Goal: Task Accomplishment & Management: Manage account settings

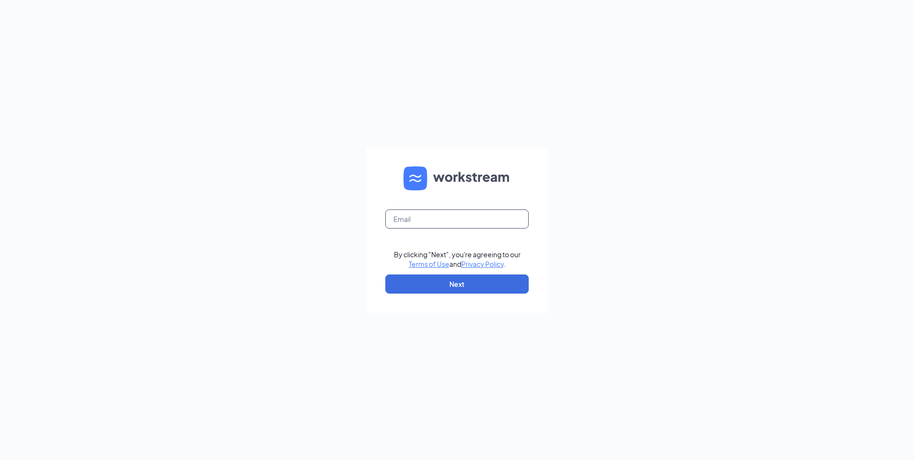
click at [445, 224] on input "text" at bounding box center [456, 218] width 143 height 19
type input "[EMAIL_ADDRESS][DOMAIN_NAME]"
click at [485, 289] on button "Next" at bounding box center [456, 283] width 143 height 19
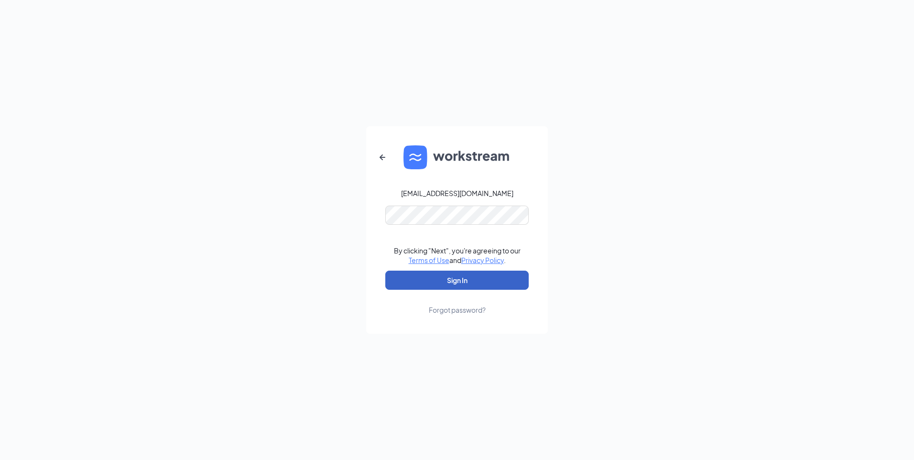
click at [467, 271] on button "Sign In" at bounding box center [456, 280] width 143 height 19
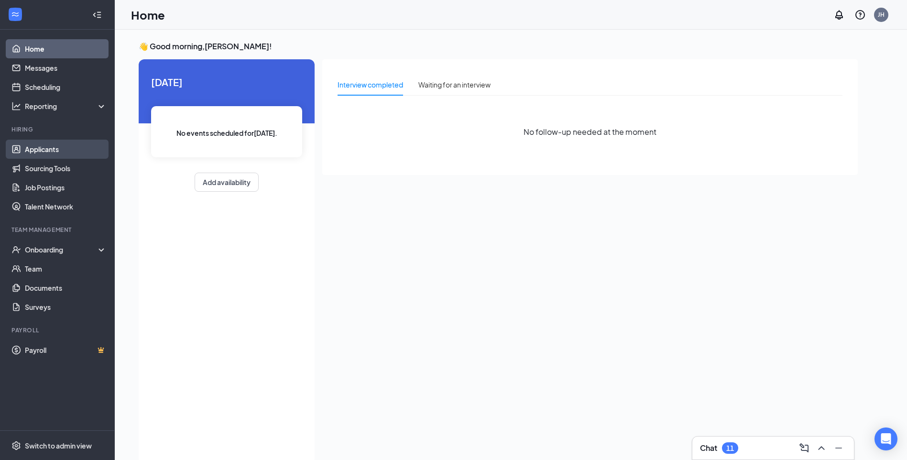
click at [47, 153] on link "Applicants" at bounding box center [66, 149] width 82 height 19
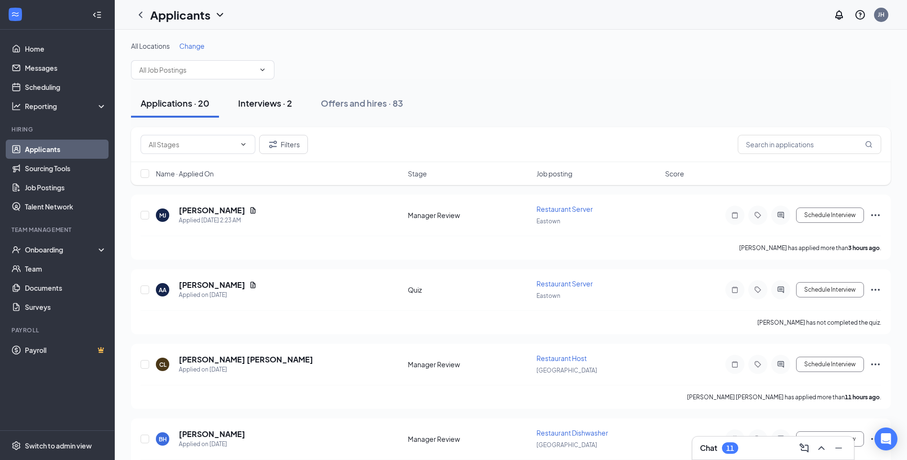
click at [270, 99] on div "Interviews · 2" at bounding box center [265, 103] width 54 height 12
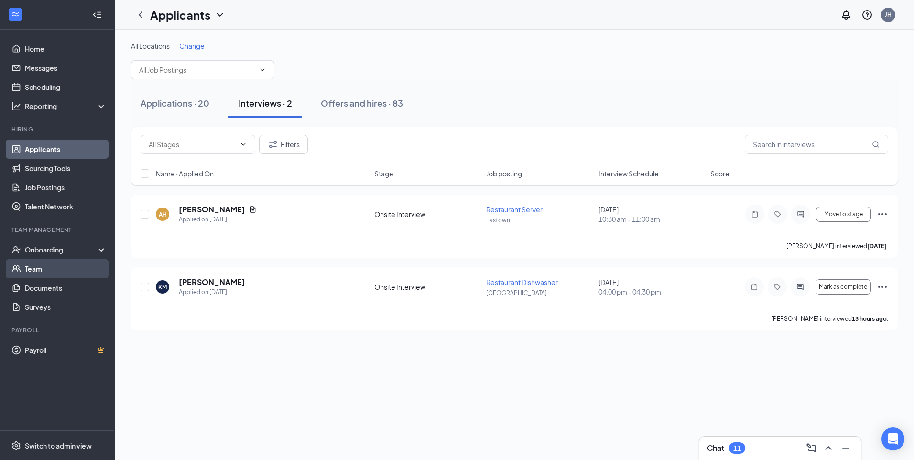
click at [68, 260] on link "Team" at bounding box center [66, 268] width 82 height 19
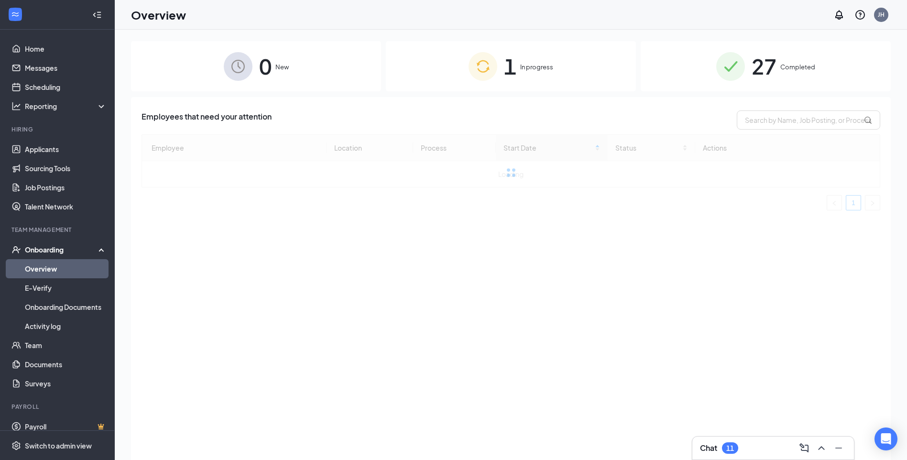
click at [518, 76] on div "1 In progress" at bounding box center [511, 66] width 250 height 50
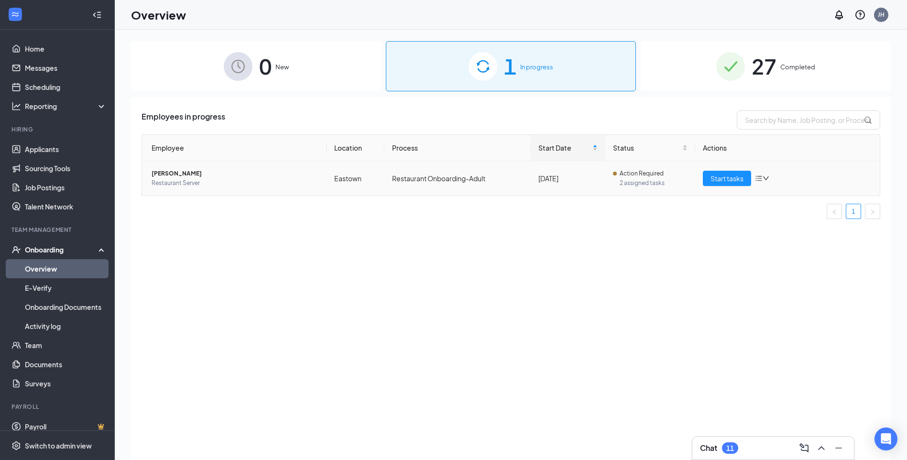
click at [516, 181] on td "Restaurant Onboarding-Adult" at bounding box center [457, 178] width 146 height 34
click at [743, 178] on span "Start tasks" at bounding box center [726, 178] width 33 height 11
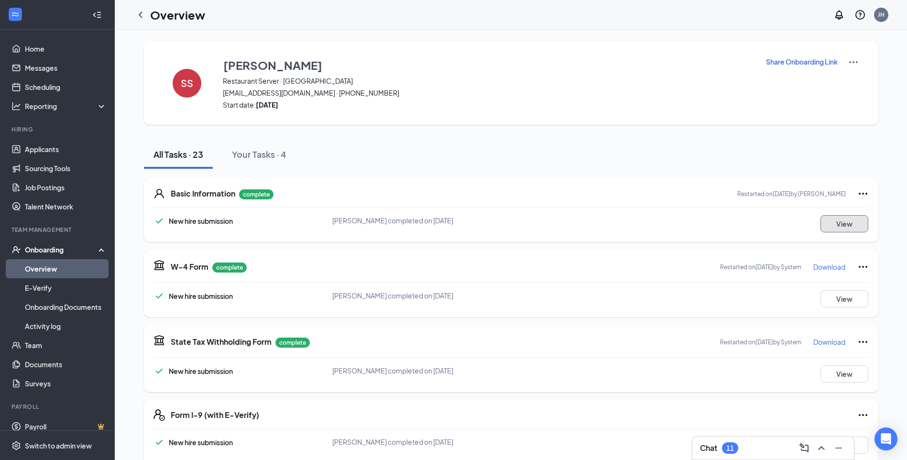
click at [830, 228] on button "View" at bounding box center [844, 223] width 48 height 17
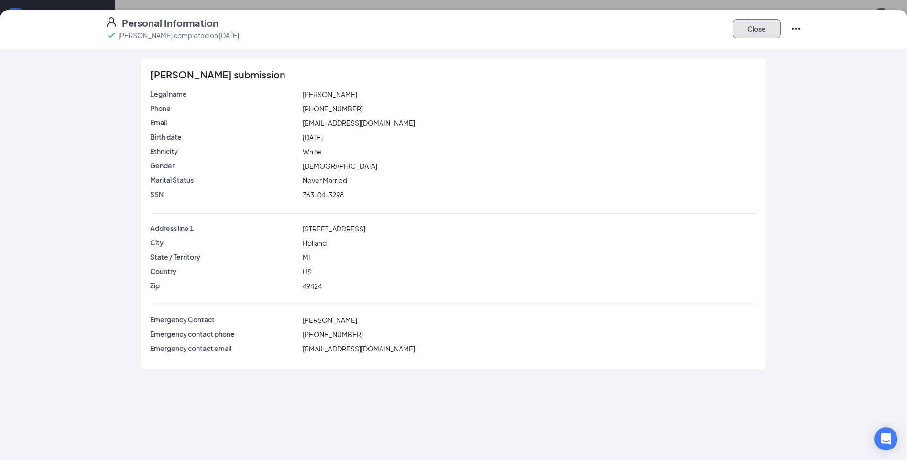
click at [767, 26] on button "Close" at bounding box center [757, 28] width 48 height 19
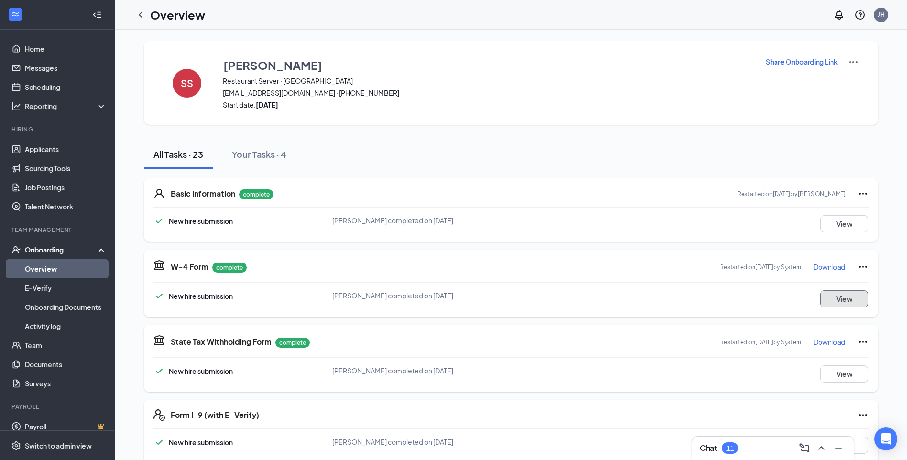
click at [846, 305] on button "View" at bounding box center [844, 298] width 48 height 17
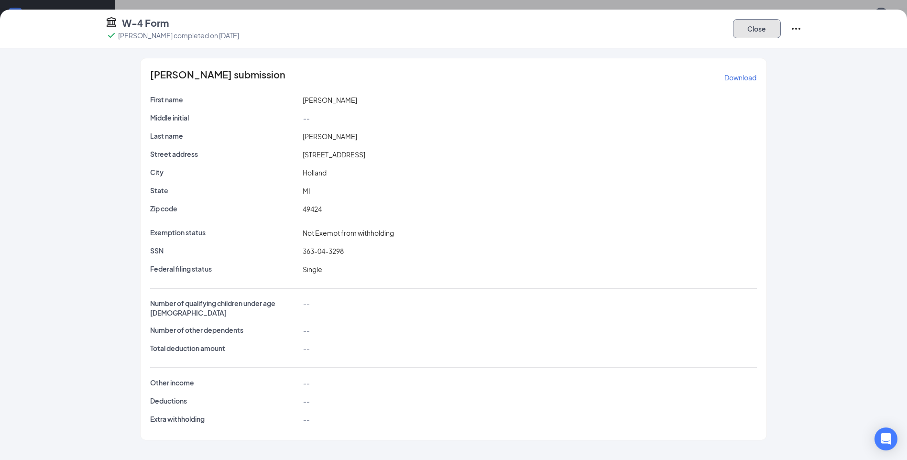
click at [750, 28] on button "Close" at bounding box center [757, 28] width 48 height 19
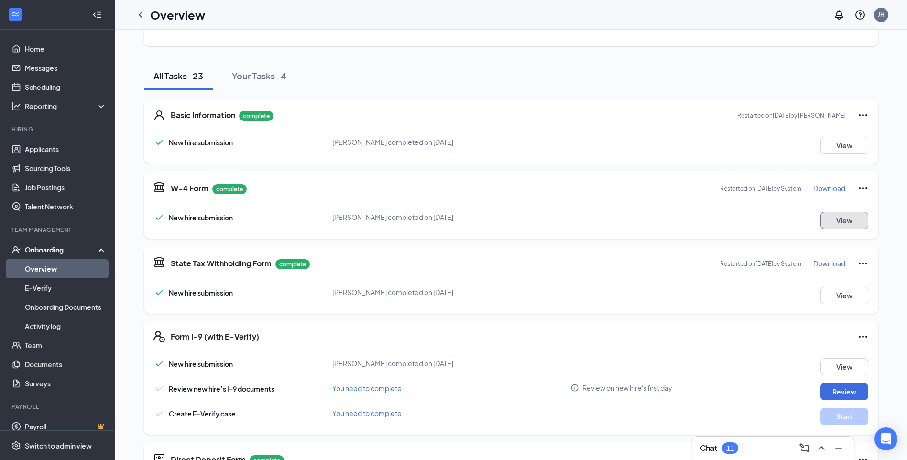
scroll to position [96, 0]
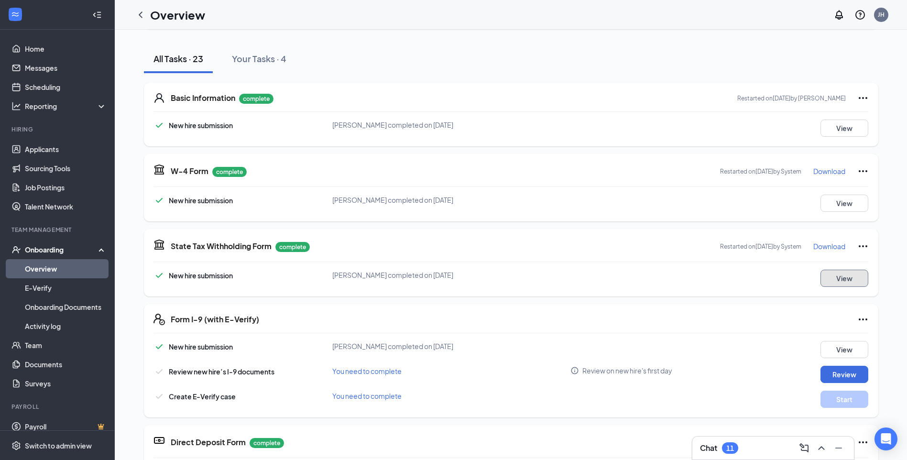
click at [849, 274] on button "View" at bounding box center [844, 278] width 48 height 17
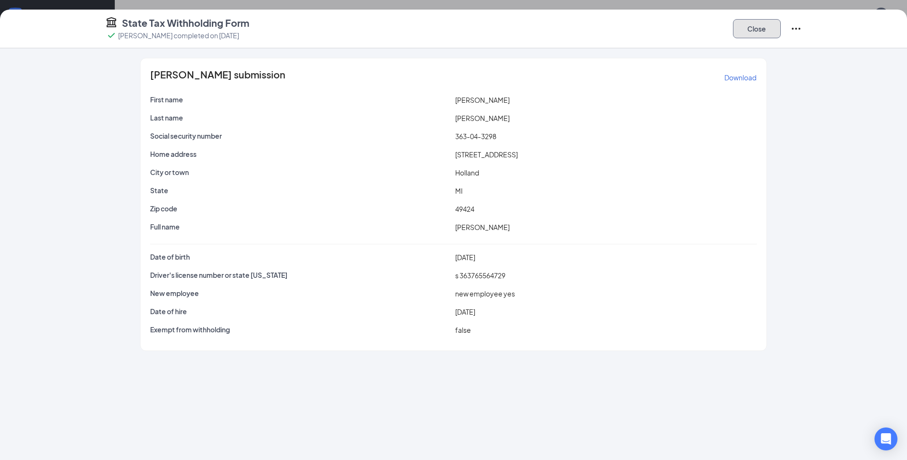
click at [754, 26] on button "Close" at bounding box center [757, 28] width 48 height 19
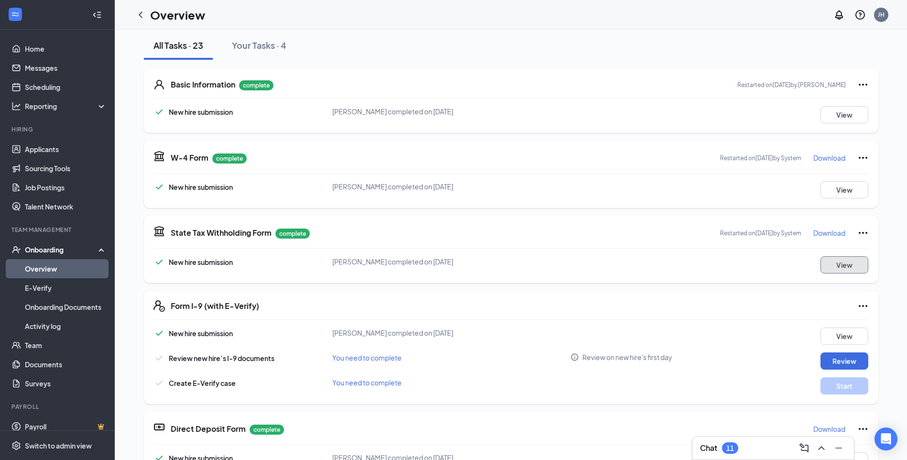
scroll to position [116, 0]
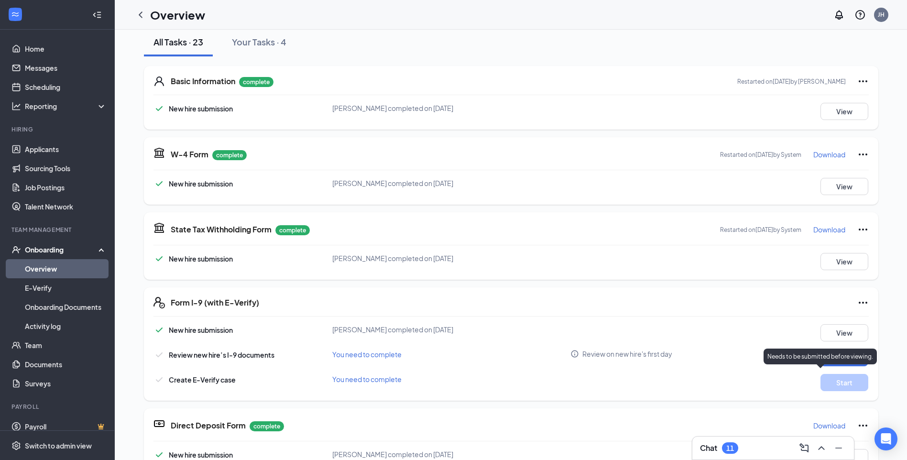
click at [846, 355] on p "Needs to be submitted before viewing." at bounding box center [820, 356] width 106 height 8
click at [712, 303] on div "Form I-9 (with E-Verify)" at bounding box center [520, 302] width 698 height 11
click at [831, 355] on button "Review" at bounding box center [844, 357] width 48 height 17
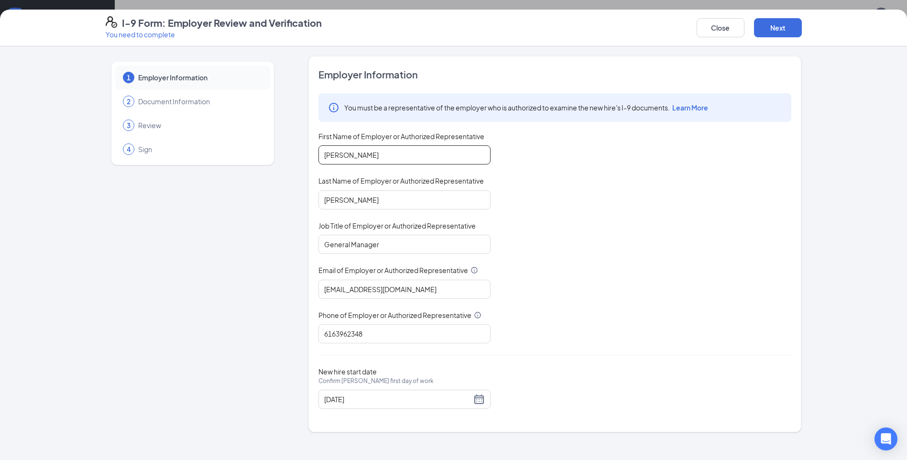
click at [438, 153] on input "Jason" at bounding box center [404, 154] width 172 height 19
click at [772, 35] on button "Next" at bounding box center [778, 27] width 48 height 19
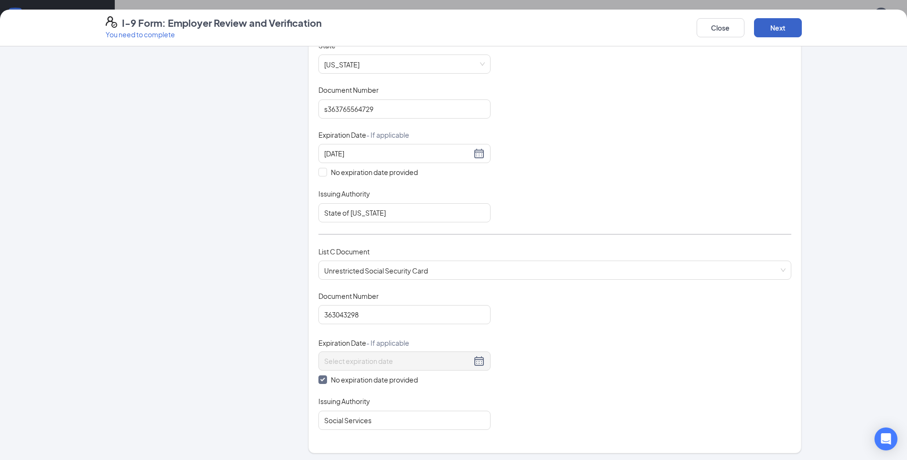
click at [790, 33] on button "Next" at bounding box center [778, 27] width 48 height 19
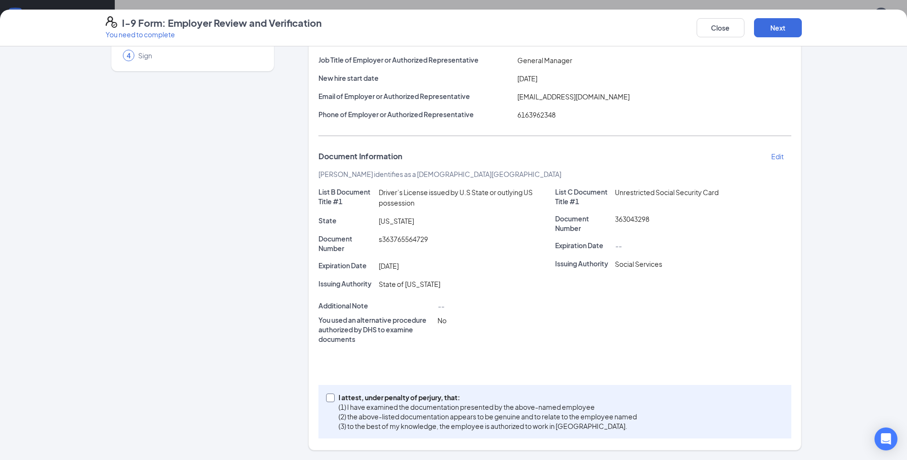
click at [328, 398] on input "I attest, under penalty of perjury, that: (1) I have examined the documentation…" at bounding box center [329, 396] width 7 height 7
checkbox input "true"
drag, startPoint x: 771, startPoint y: 27, endPoint x: 803, endPoint y: 47, distance: 37.4
click at [772, 27] on button "Next" at bounding box center [778, 27] width 48 height 19
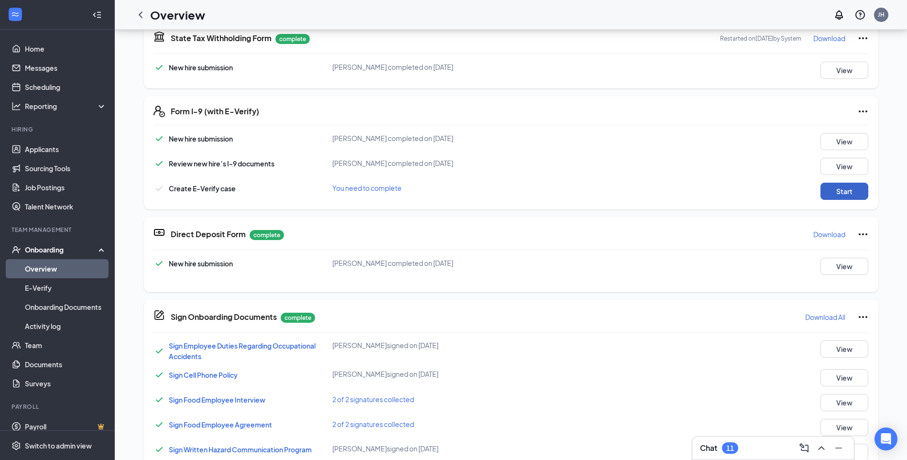
click at [838, 189] on button "Start" at bounding box center [844, 191] width 48 height 17
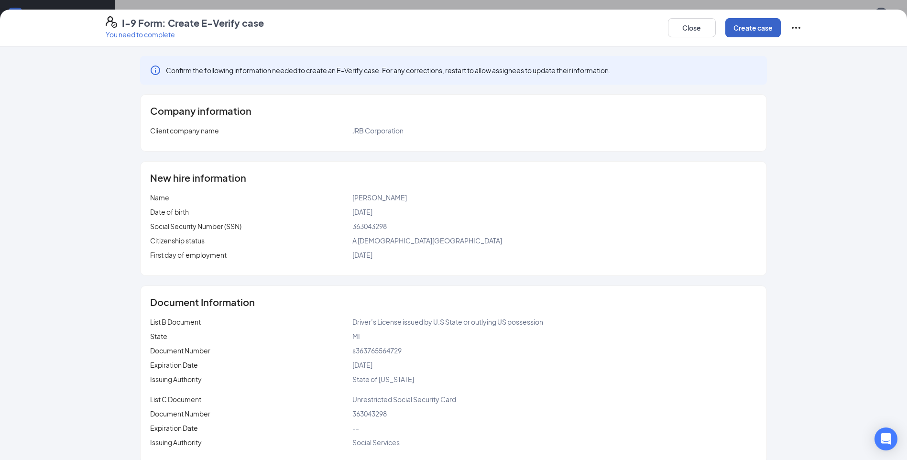
click at [733, 26] on button "Create case" at bounding box center [752, 27] width 55 height 19
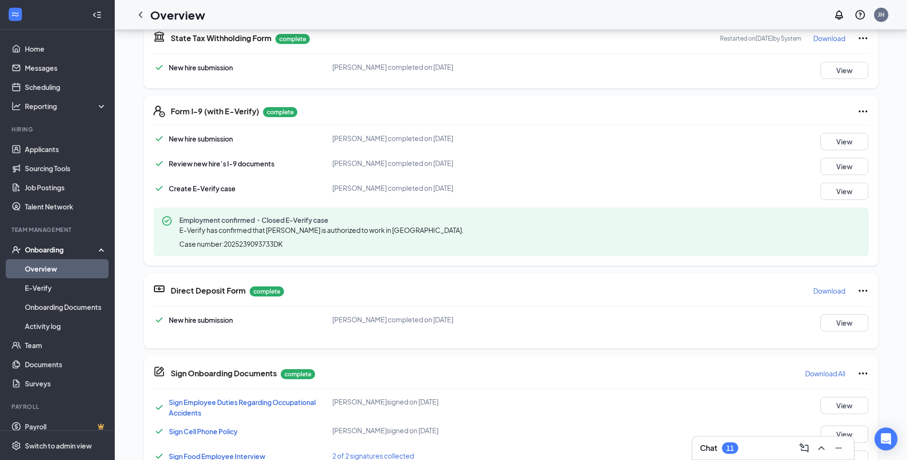
click at [66, 275] on link "Overview" at bounding box center [66, 268] width 82 height 19
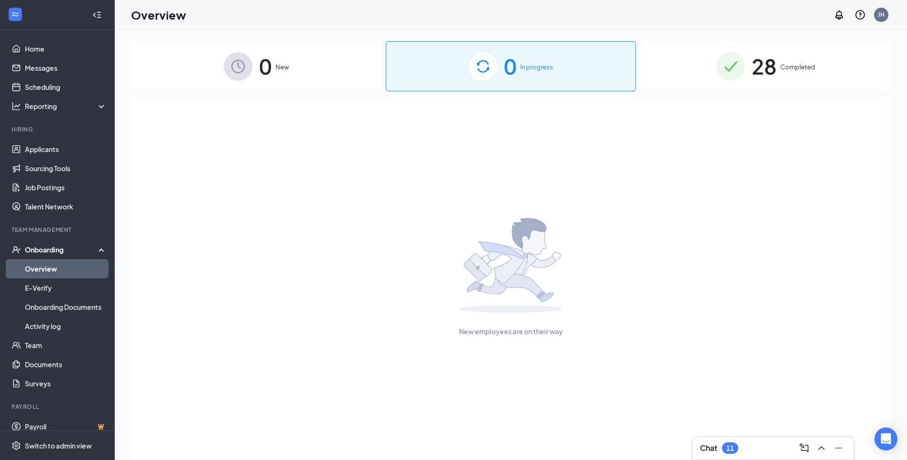
click at [879, 17] on div "JH" at bounding box center [881, 15] width 7 height 8
click at [50, 150] on link "Applicants" at bounding box center [66, 149] width 82 height 19
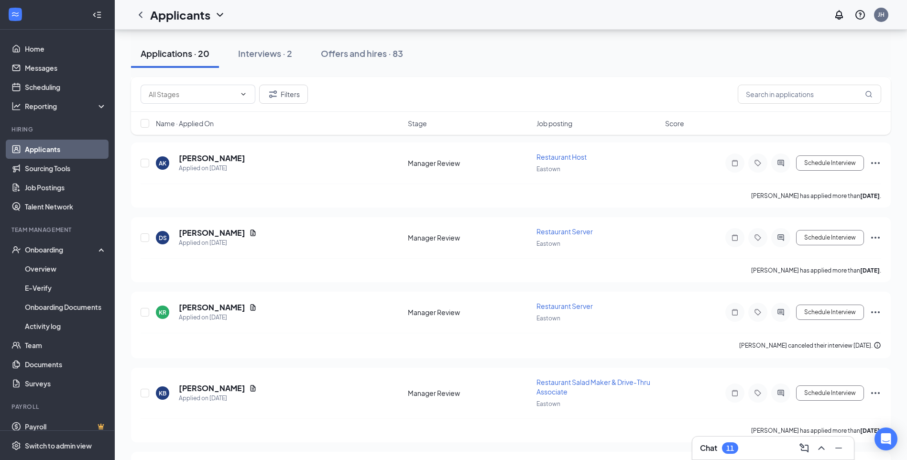
scroll to position [1258, 0]
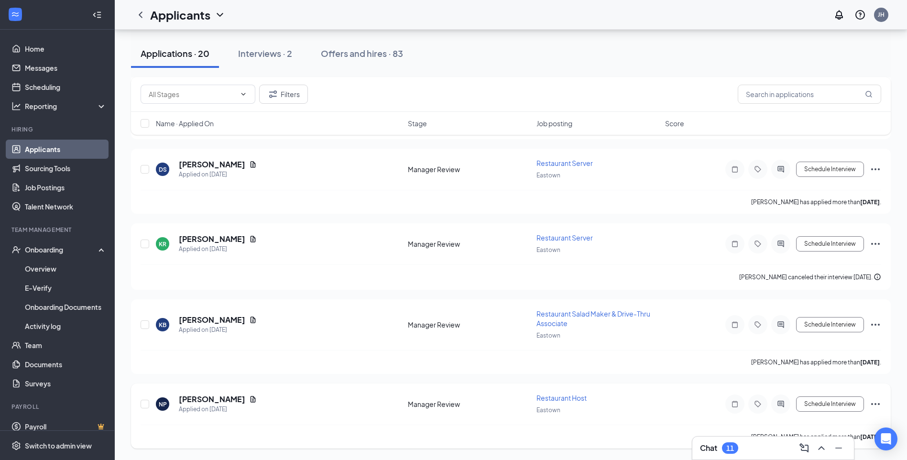
click at [872, 403] on icon "Ellipses" at bounding box center [875, 404] width 9 height 2
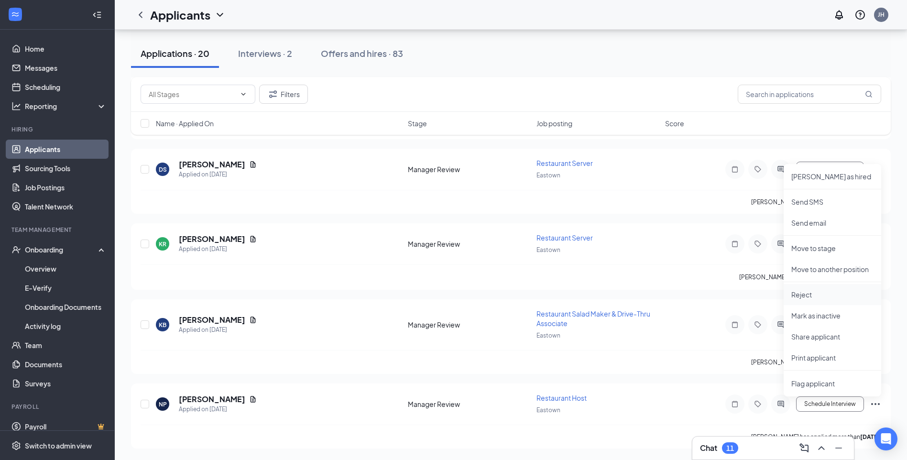
click at [809, 296] on p "Reject" at bounding box center [832, 295] width 82 height 10
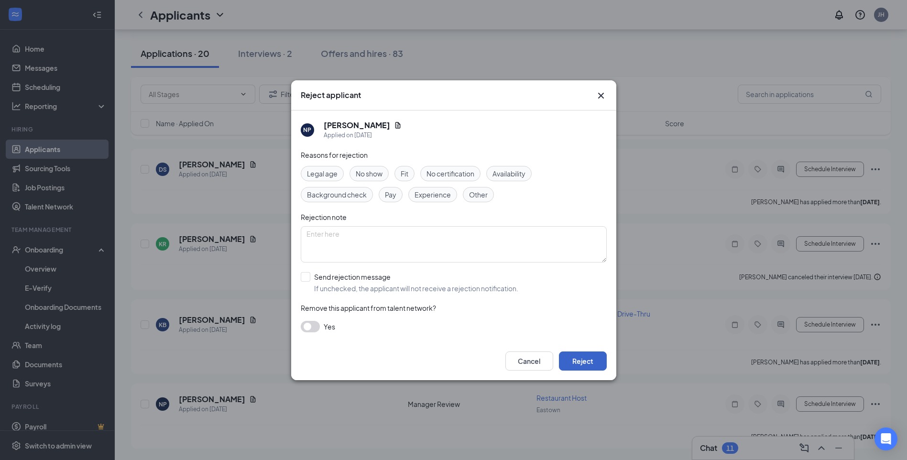
click at [578, 362] on button "Reject" at bounding box center [583, 360] width 48 height 19
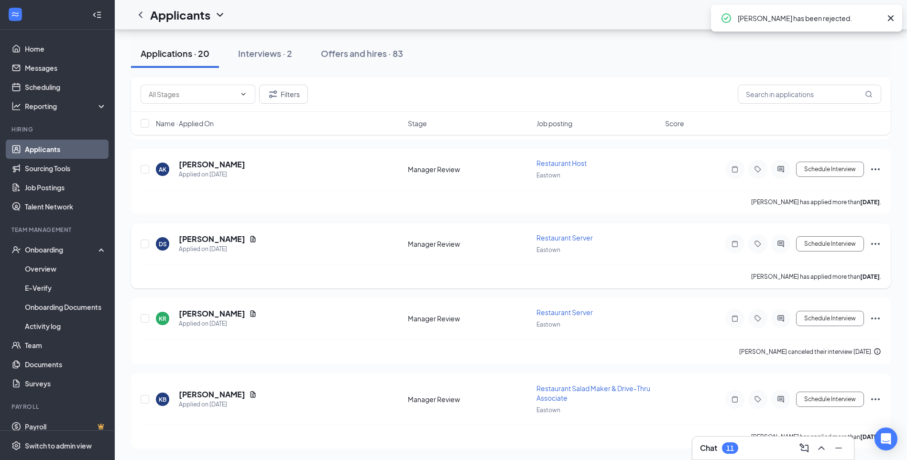
scroll to position [1184, 0]
click at [877, 401] on icon "Ellipses" at bounding box center [874, 398] width 11 height 11
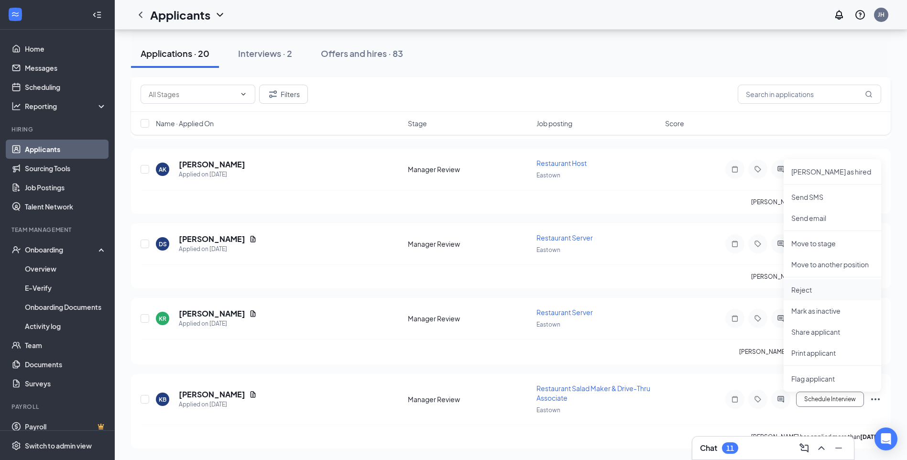
click at [800, 287] on p "Reject" at bounding box center [832, 290] width 82 height 10
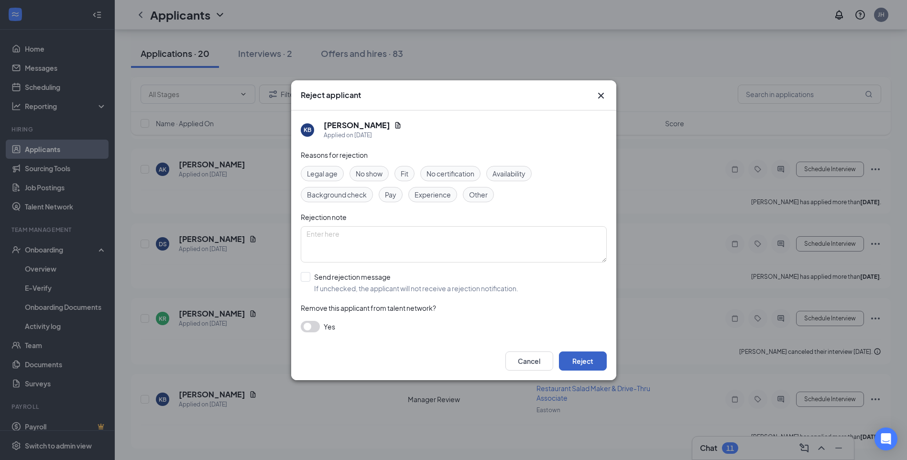
click at [584, 361] on button "Reject" at bounding box center [583, 360] width 48 height 19
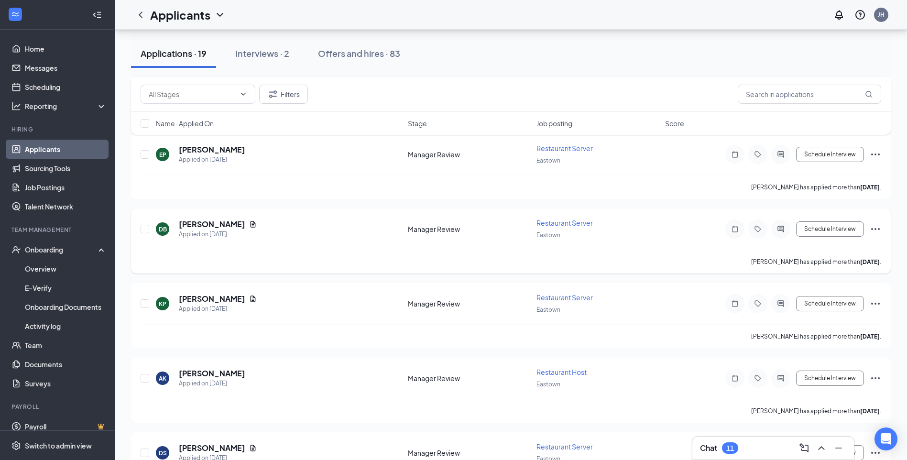
scroll to position [1099, 0]
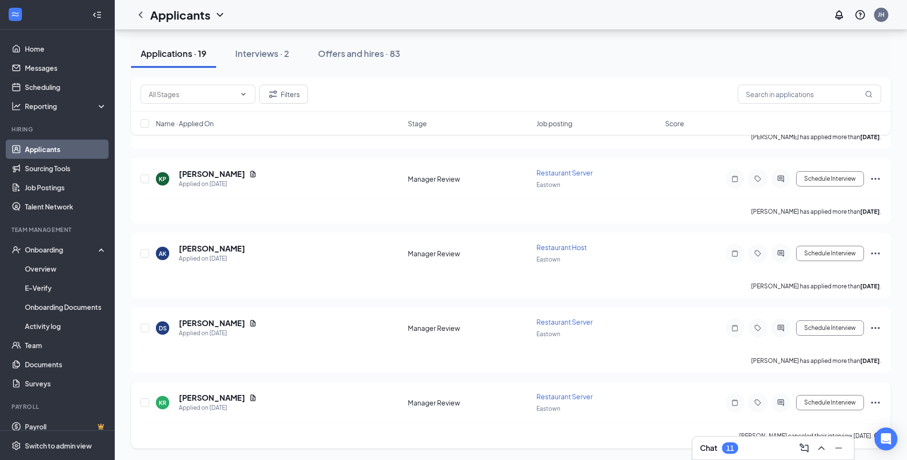
click at [876, 401] on icon "Ellipses" at bounding box center [874, 402] width 11 height 11
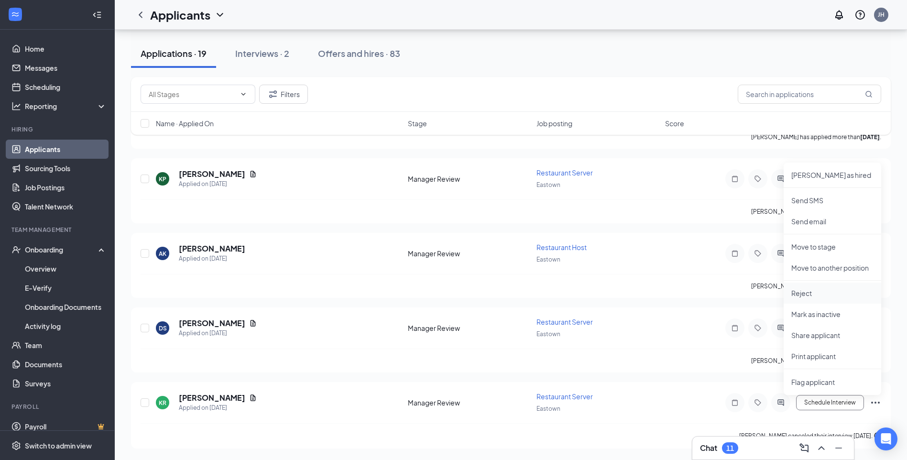
click at [806, 298] on li "Reject" at bounding box center [832, 292] width 98 height 21
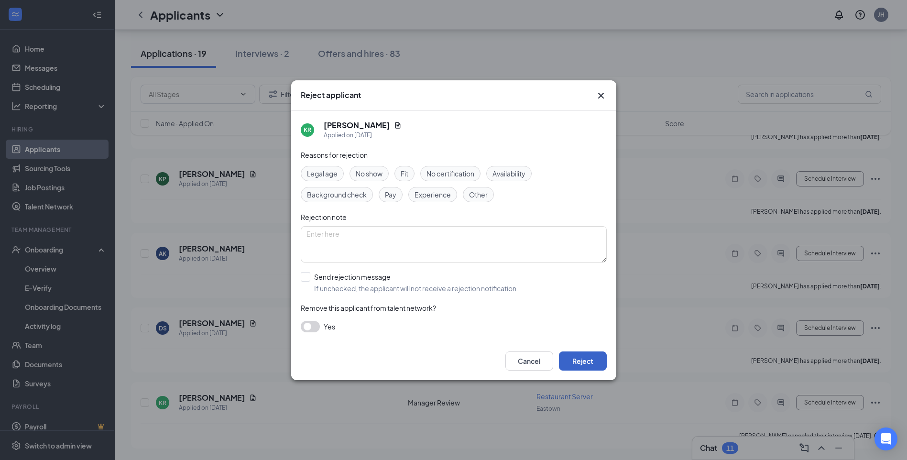
click at [580, 365] on button "Reject" at bounding box center [583, 360] width 48 height 19
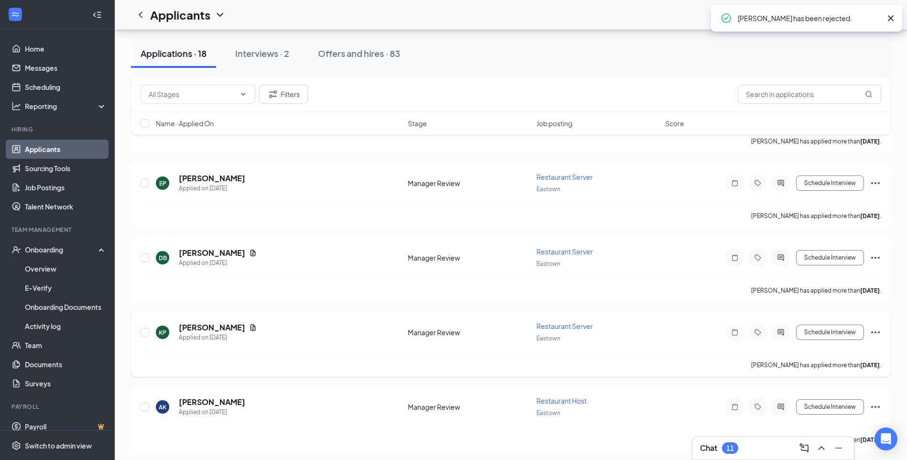
scroll to position [1023, 0]
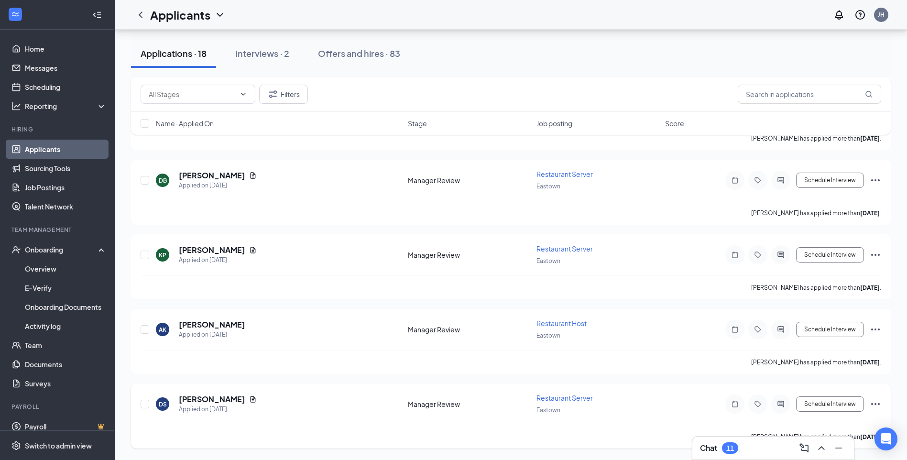
click at [877, 403] on icon "Ellipses" at bounding box center [874, 403] width 11 height 11
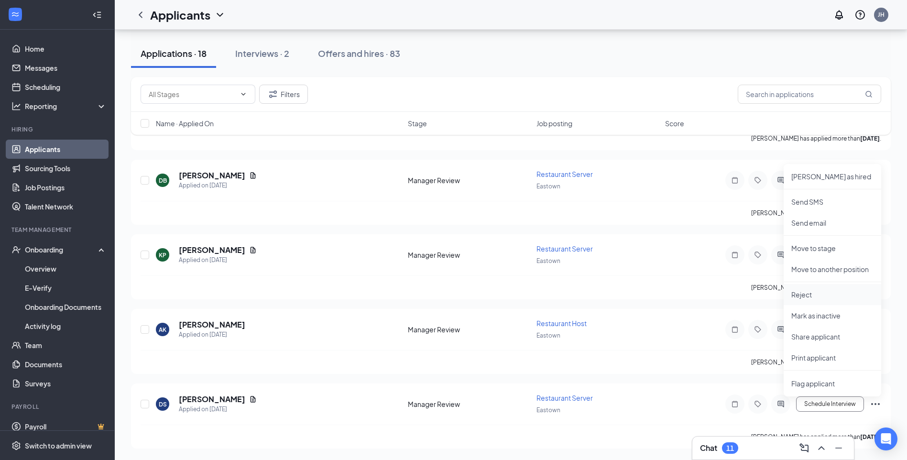
click at [804, 297] on p "Reject" at bounding box center [832, 295] width 82 height 10
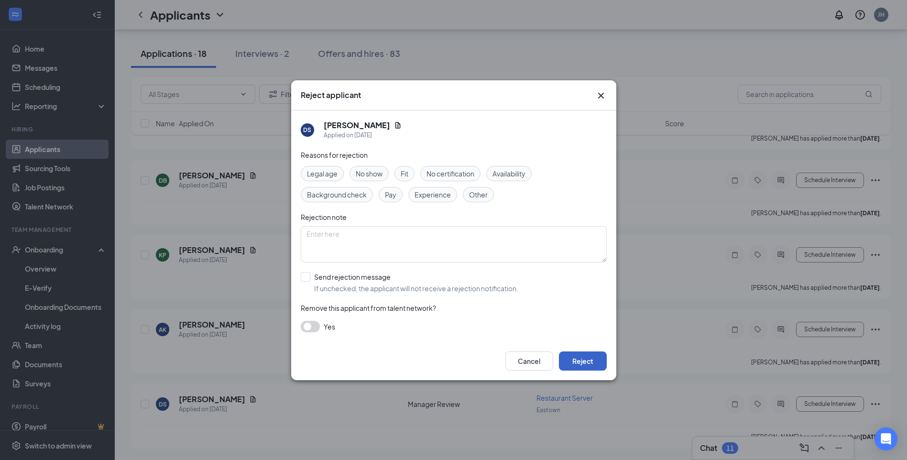
drag, startPoint x: 599, startPoint y: 356, endPoint x: 604, endPoint y: 356, distance: 5.3
click at [600, 356] on button "Reject" at bounding box center [583, 360] width 48 height 19
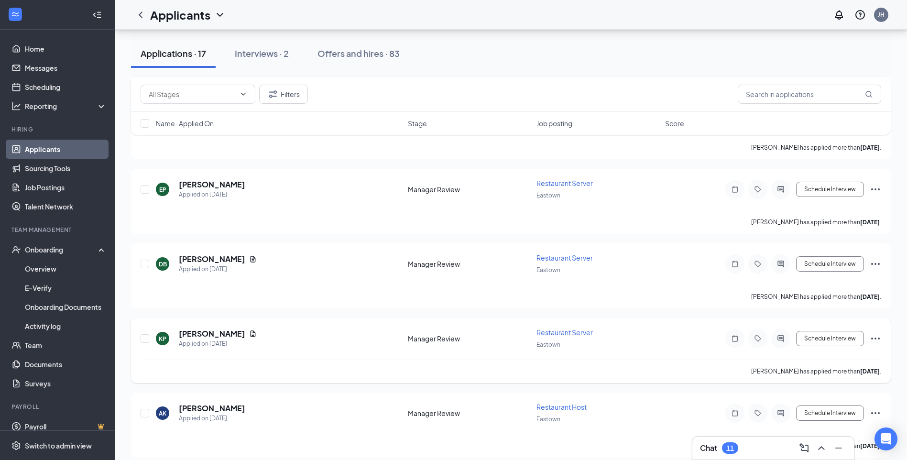
scroll to position [949, 0]
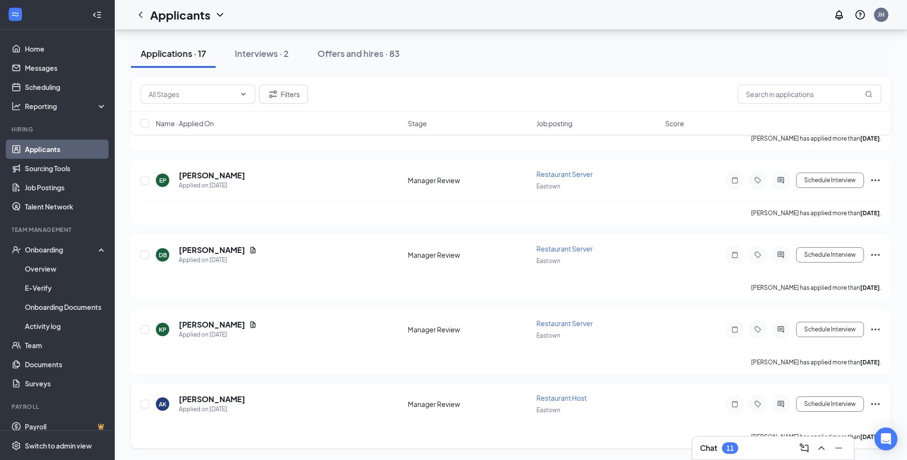
click at [882, 407] on div "AK Analise Kinzer Applied on Aug 17 Manager Review Restaurant Host Eastown Sche…" at bounding box center [511, 415] width 760 height 65
click at [877, 404] on icon "Ellipses" at bounding box center [874, 403] width 11 height 11
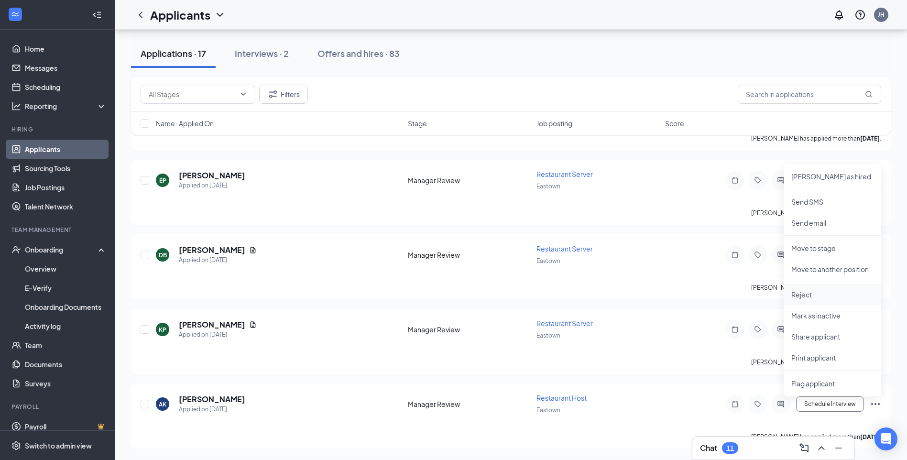
click at [805, 297] on p "Reject" at bounding box center [832, 295] width 82 height 10
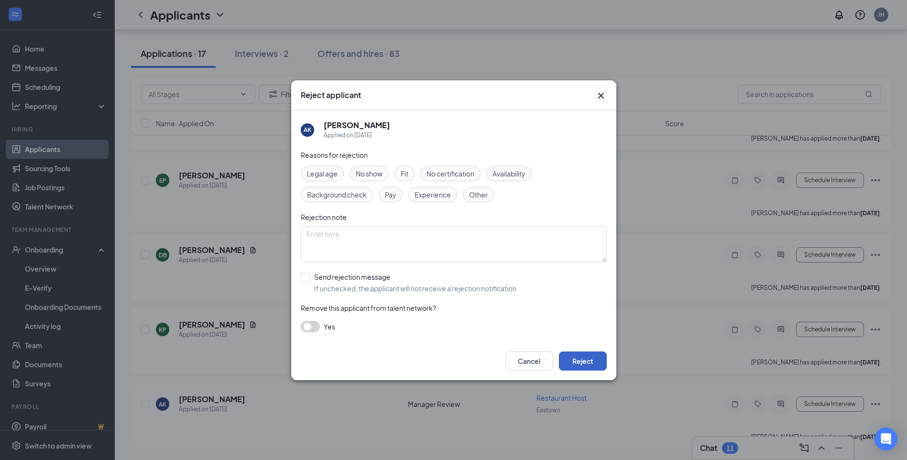
click at [604, 359] on button "Reject" at bounding box center [583, 360] width 48 height 19
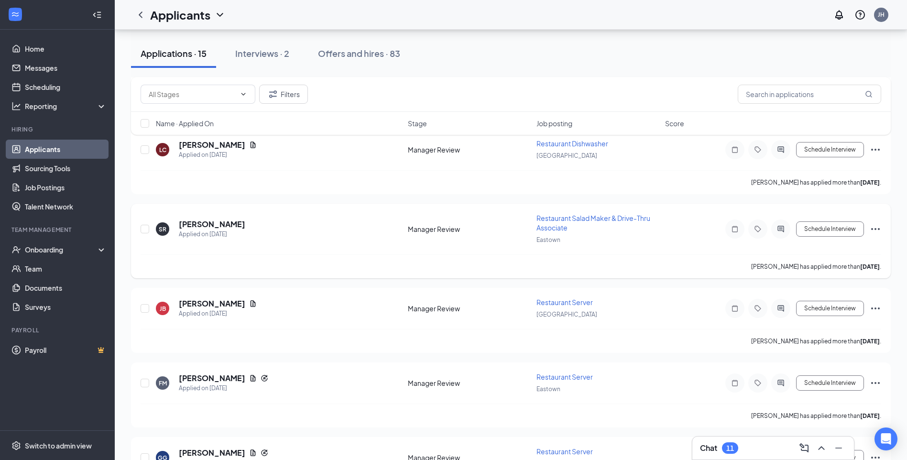
scroll to position [874, 0]
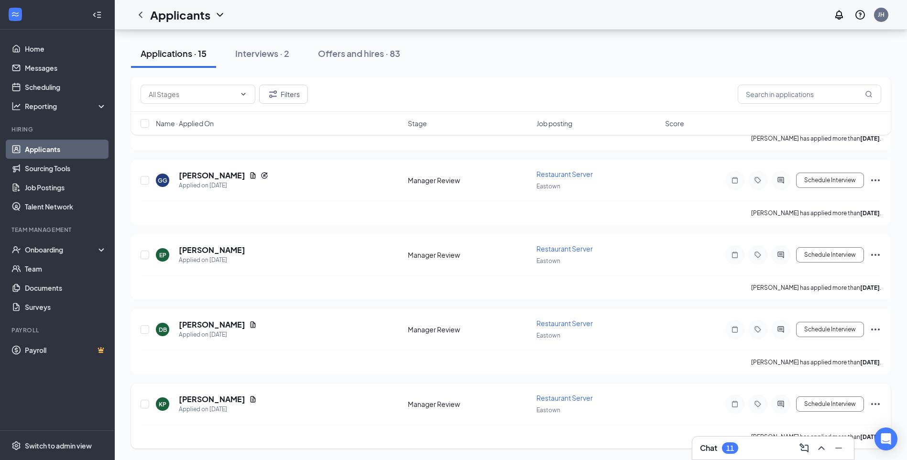
click at [876, 405] on icon "Ellipses" at bounding box center [874, 403] width 11 height 11
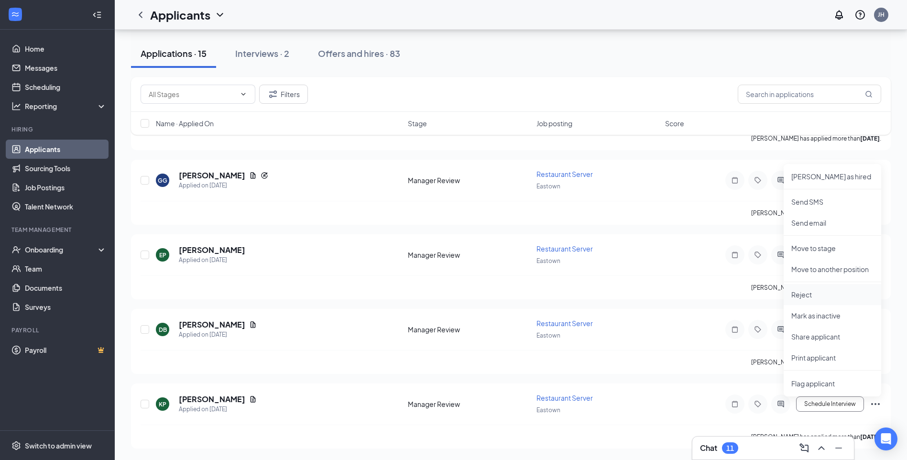
click at [801, 294] on p "Reject" at bounding box center [832, 295] width 82 height 10
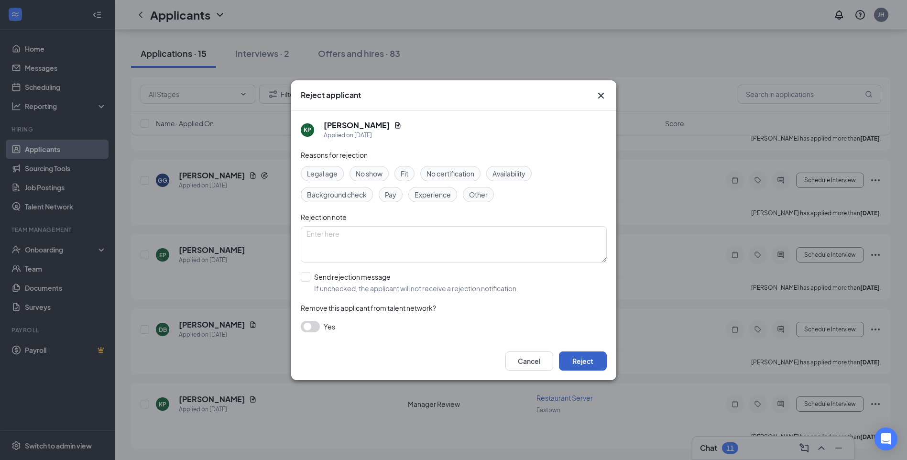
click at [585, 357] on button "Reject" at bounding box center [583, 360] width 48 height 19
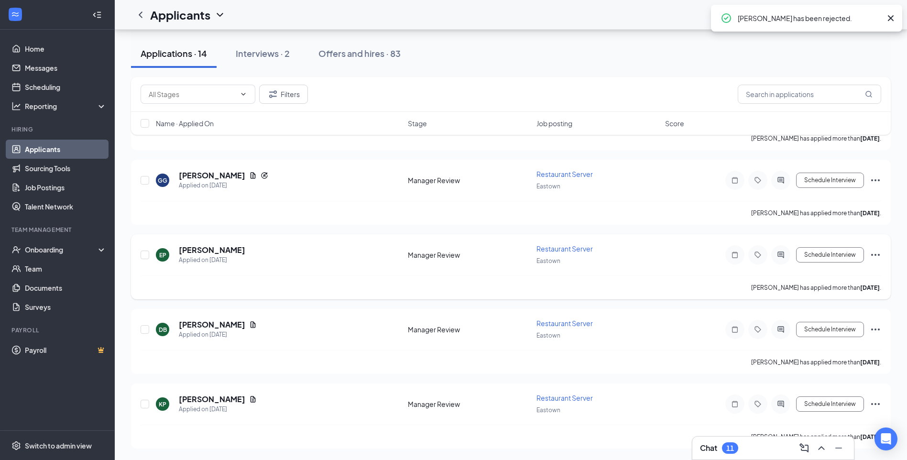
scroll to position [800, 0]
click at [876, 399] on icon "Ellipses" at bounding box center [874, 403] width 11 height 11
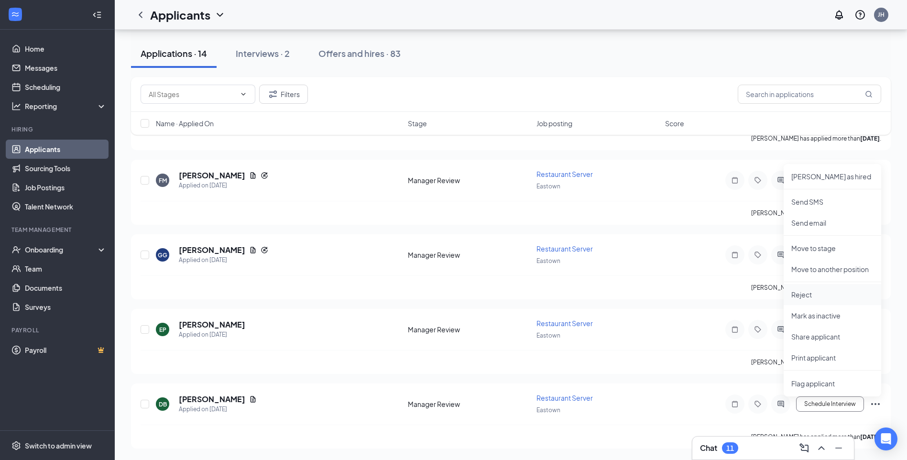
click at [801, 301] on li "Reject" at bounding box center [832, 294] width 98 height 21
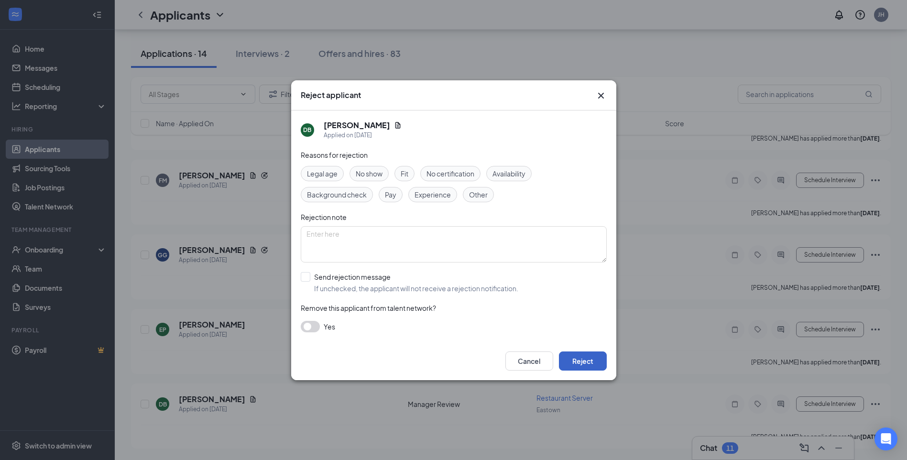
click at [589, 368] on button "Reject" at bounding box center [583, 360] width 48 height 19
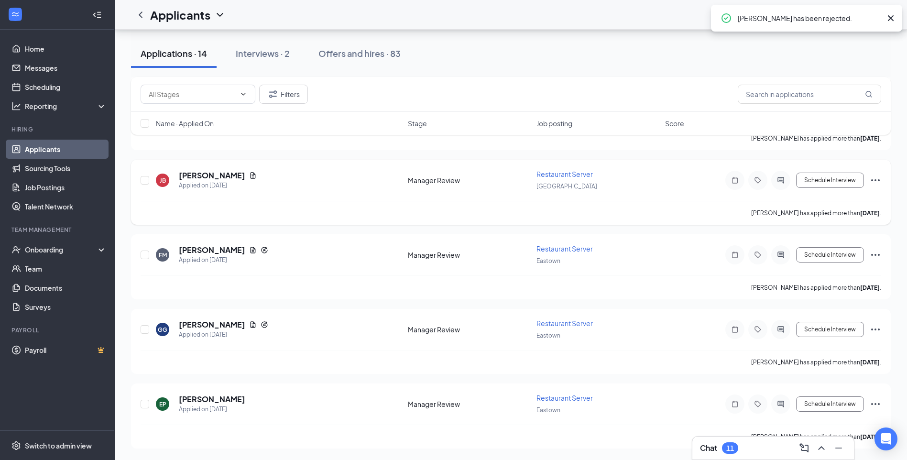
scroll to position [725, 0]
click at [879, 402] on icon "Ellipses" at bounding box center [874, 403] width 11 height 11
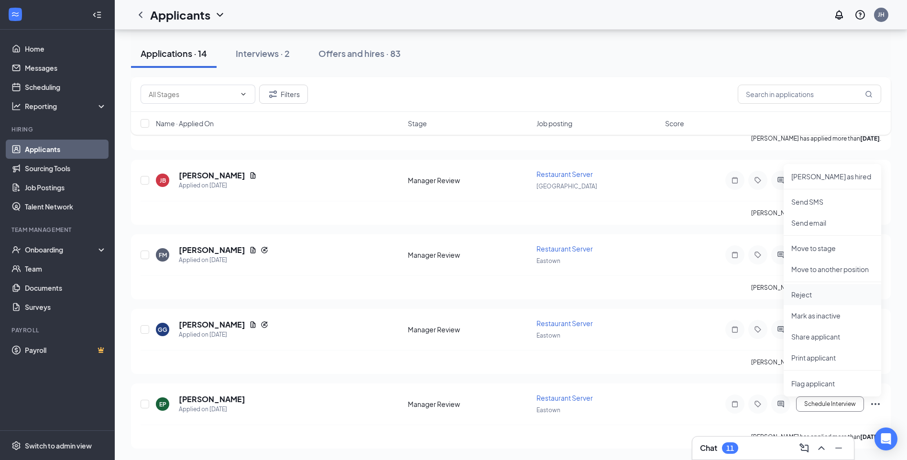
drag, startPoint x: 802, startPoint y: 299, endPoint x: 796, endPoint y: 304, distance: 8.1
click at [802, 299] on p "Reject" at bounding box center [832, 295] width 82 height 10
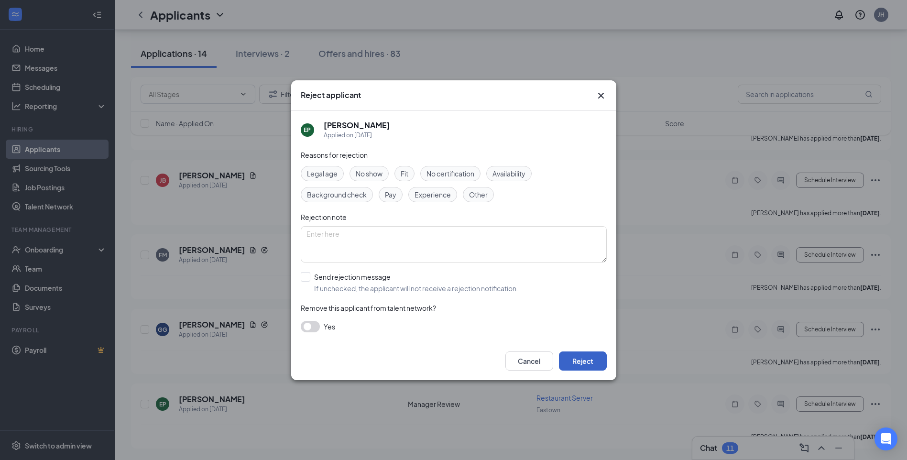
click at [605, 359] on button "Reject" at bounding box center [583, 360] width 48 height 19
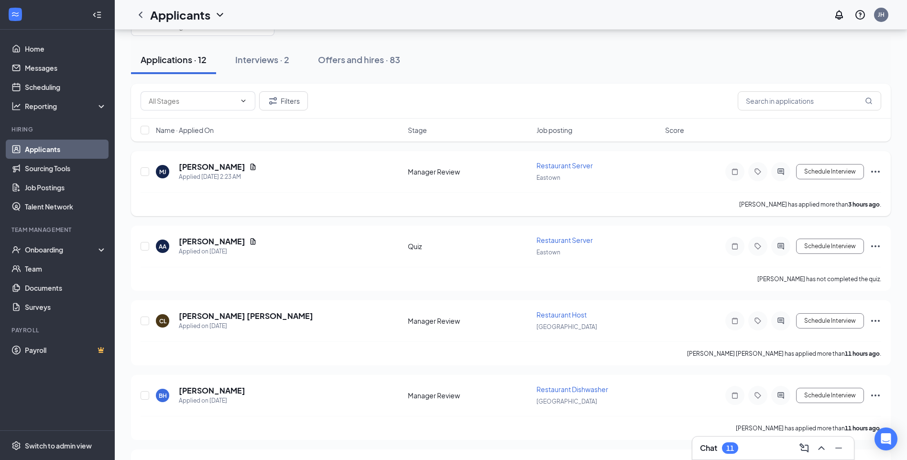
scroll to position [0, 0]
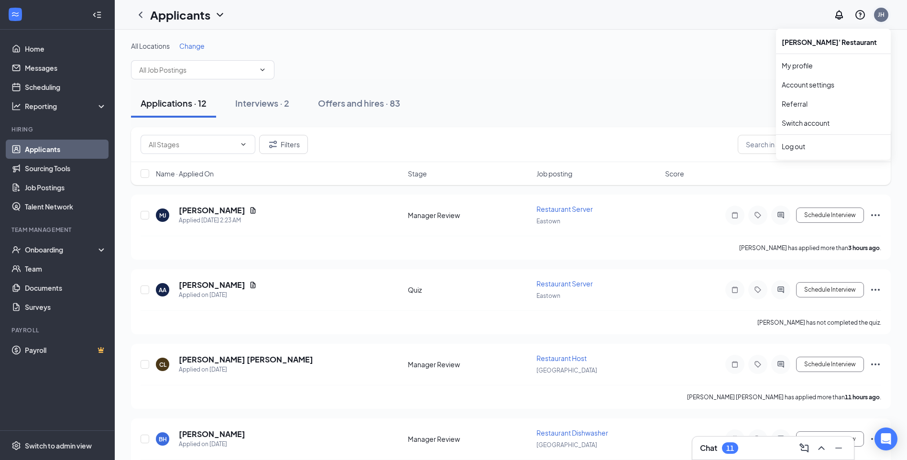
click at [887, 21] on div "JH" at bounding box center [880, 14] width 19 height 19
click at [810, 146] on input "text" at bounding box center [809, 144] width 143 height 19
click at [788, 149] on div "Log out" at bounding box center [833, 146] width 103 height 10
